Goal: Task Accomplishment & Management: Complete application form

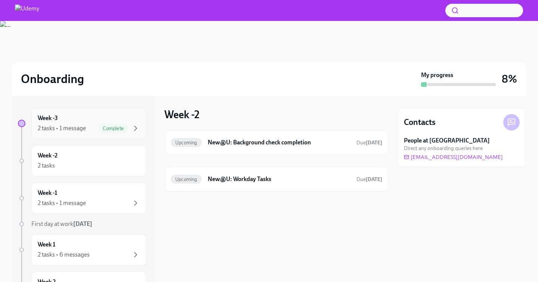
click at [106, 126] on span "Complete" at bounding box center [113, 129] width 30 height 6
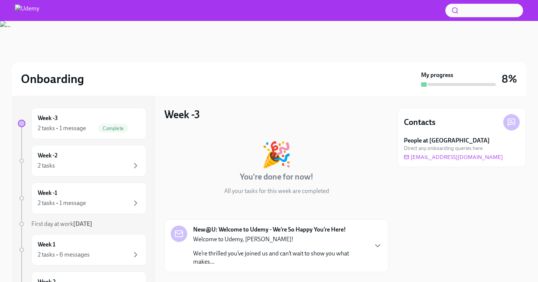
scroll to position [99, 0]
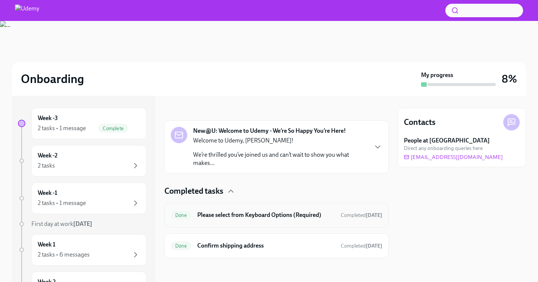
click at [287, 216] on h6 "Please select from Keyboard Options (Required)" at bounding box center [266, 215] width 138 height 8
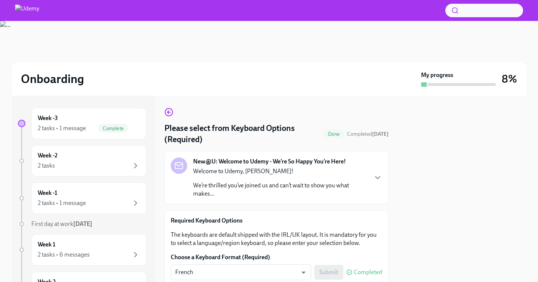
scroll to position [33, 0]
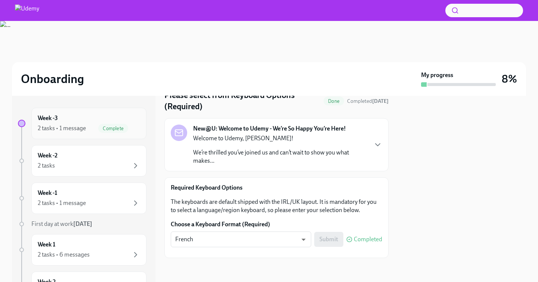
click at [132, 121] on div "Week -3 2 tasks • 1 message Complete" at bounding box center [89, 123] width 102 height 19
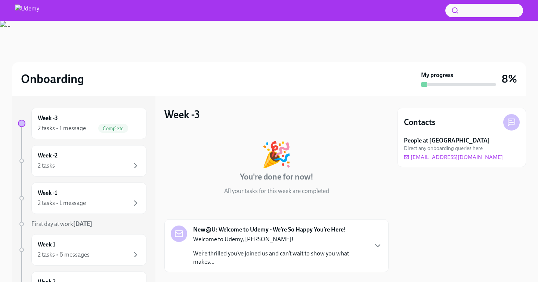
scroll to position [99, 0]
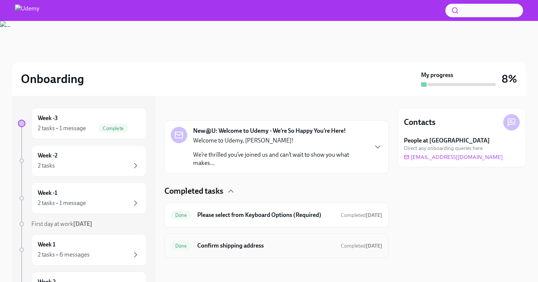
click at [253, 243] on h6 "Confirm shipping address" at bounding box center [266, 245] width 138 height 8
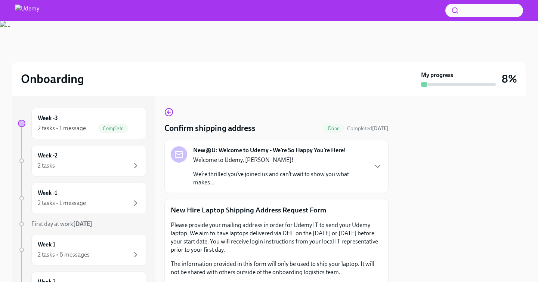
click at [289, 81] on div "Onboarding" at bounding box center [219, 78] width 397 height 15
